Goal: Task Accomplishment & Management: Manage account settings

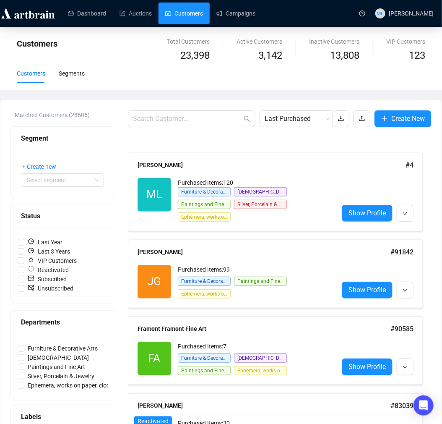
click at [186, 116] on input "text" at bounding box center [187, 119] width 109 height 10
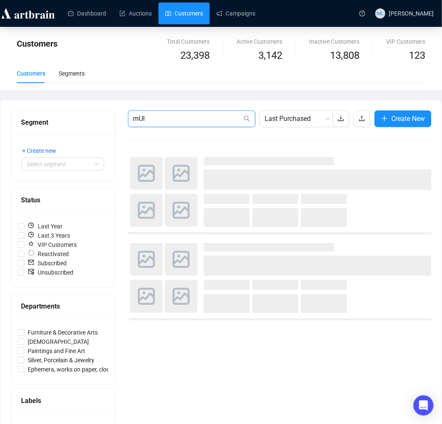
type input "mUI"
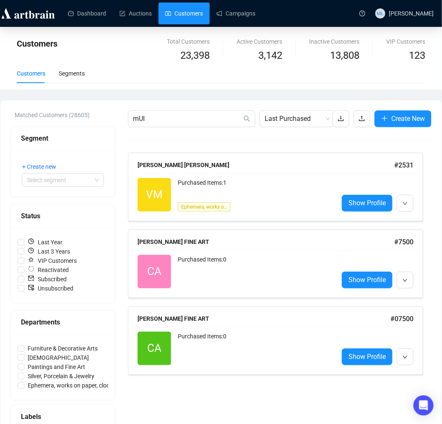
click at [365, 206] on span "Show Profile" at bounding box center [367, 203] width 37 height 10
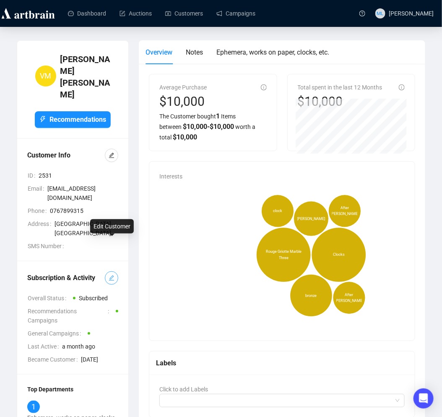
click at [115, 271] on button "button" at bounding box center [111, 277] width 13 height 13
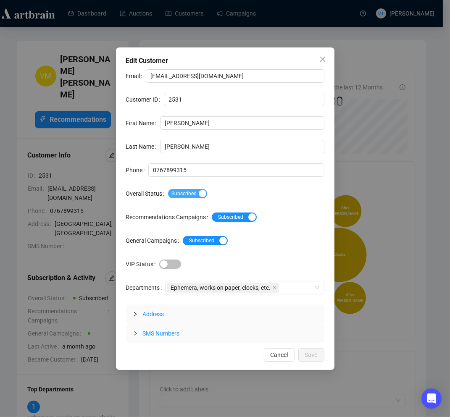
click at [199, 192] on div "button" at bounding box center [203, 194] width 8 height 8
click at [203, 162] on div "Email [EMAIL_ADDRESS][DOMAIN_NAME] Customer ID 2531 First Name [PERSON_NAME] La…" at bounding box center [225, 206] width 198 height 274
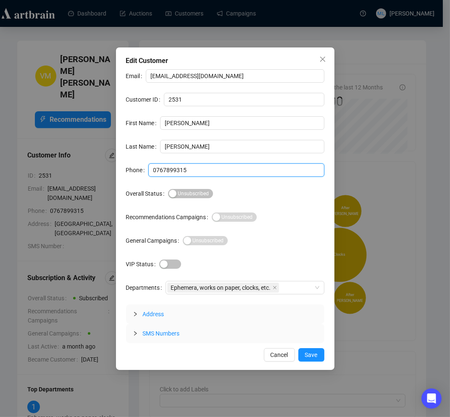
click at [201, 171] on input "0767899315" at bounding box center [236, 169] width 176 height 13
drag, startPoint x: 201, startPoint y: 171, endPoint x: 12, endPoint y: 170, distance: 188.9
click at [18, 169] on div "Edit Customer Email [EMAIL_ADDRESS][DOMAIN_NAME] Customer ID 2531 First Name [P…" at bounding box center [225, 208] width 450 height 417
click at [186, 169] on input "Phone" at bounding box center [236, 169] width 176 height 13
type input "BLOCKED BIDDER"
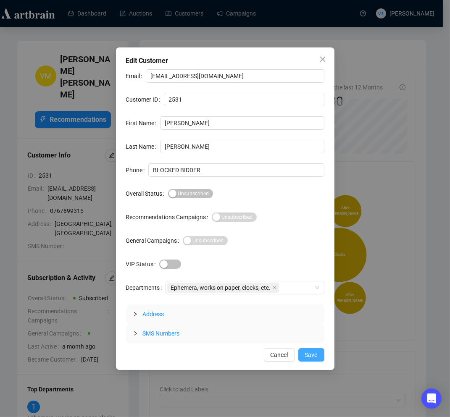
click at [315, 358] on span "Save" at bounding box center [311, 354] width 13 height 9
